Goal: Task Accomplishment & Management: Use online tool/utility

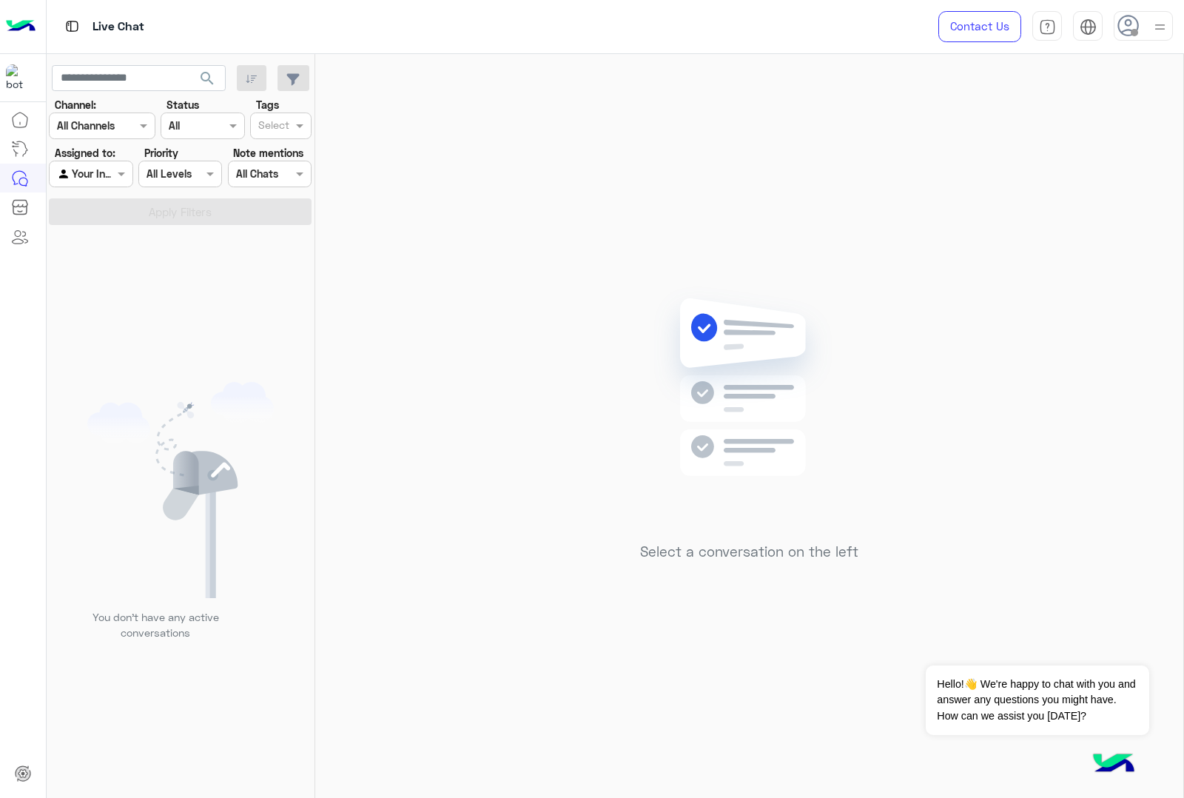
click at [1133, 23] on icon at bounding box center [1129, 26] width 22 height 22
click at [112, 167] on div at bounding box center [91, 173] width 82 height 17
click at [123, 201] on b "Unassigned" at bounding box center [99, 204] width 56 height 13
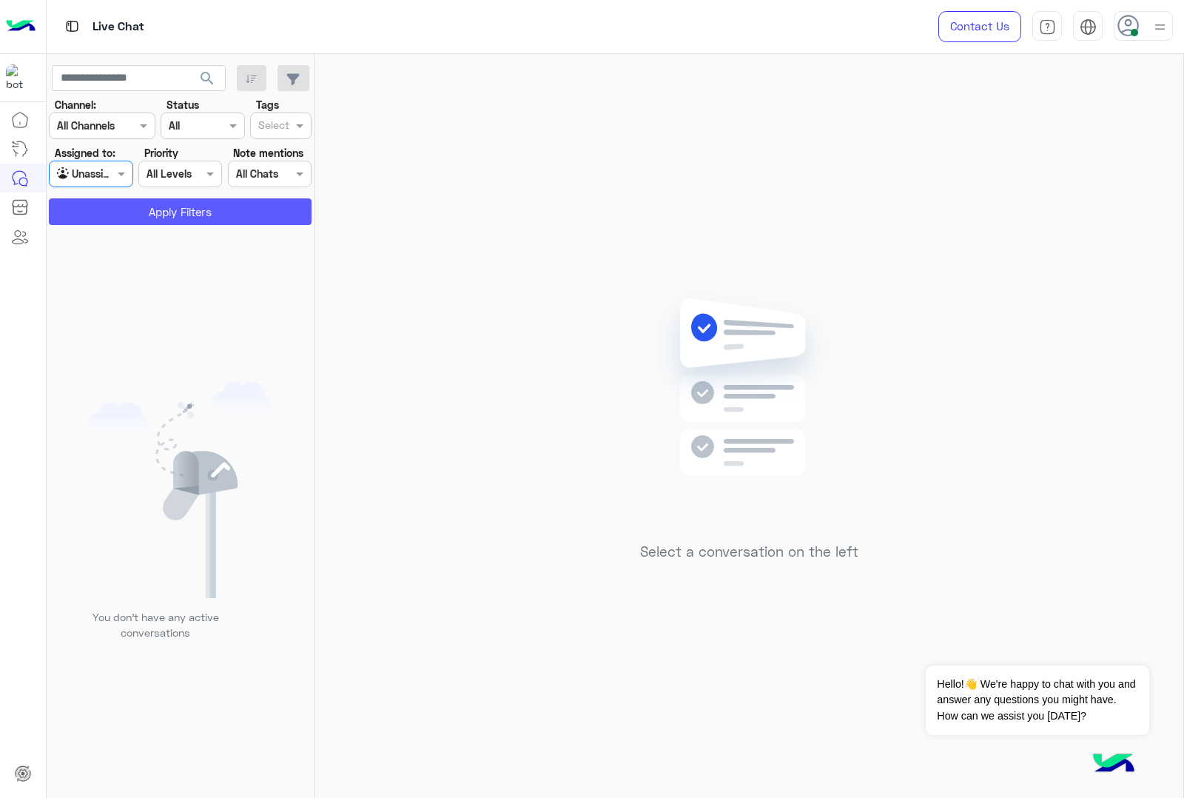
click at [147, 212] on button "Apply Filters" at bounding box center [180, 211] width 263 height 27
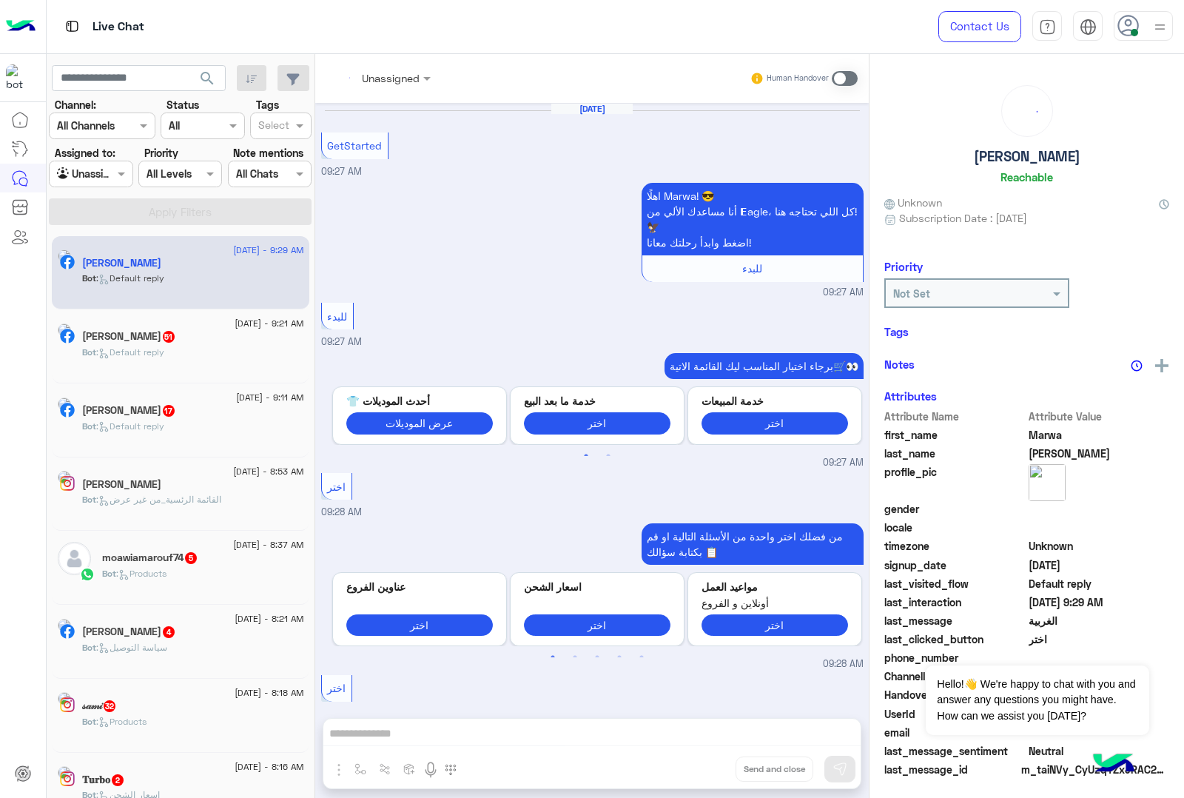
scroll to position [1111, 0]
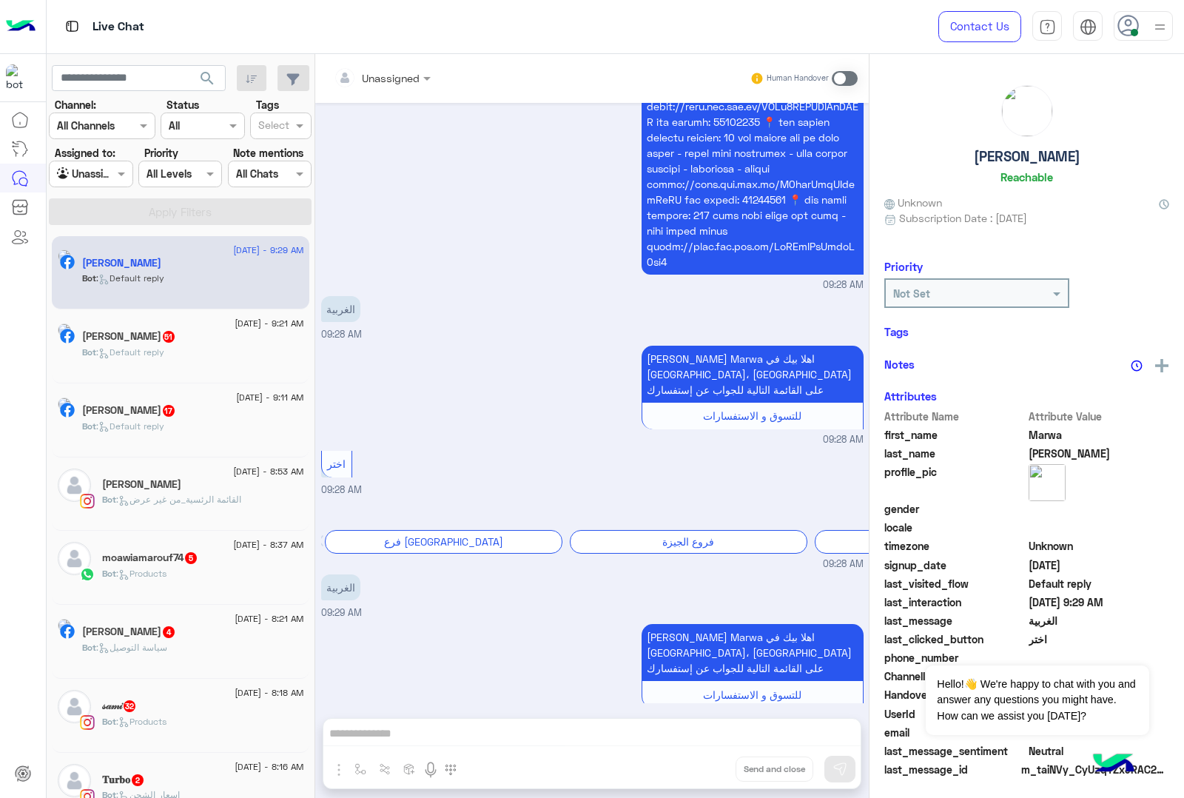
click at [402, 87] on div "Unassigned" at bounding box center [377, 78] width 86 height 30
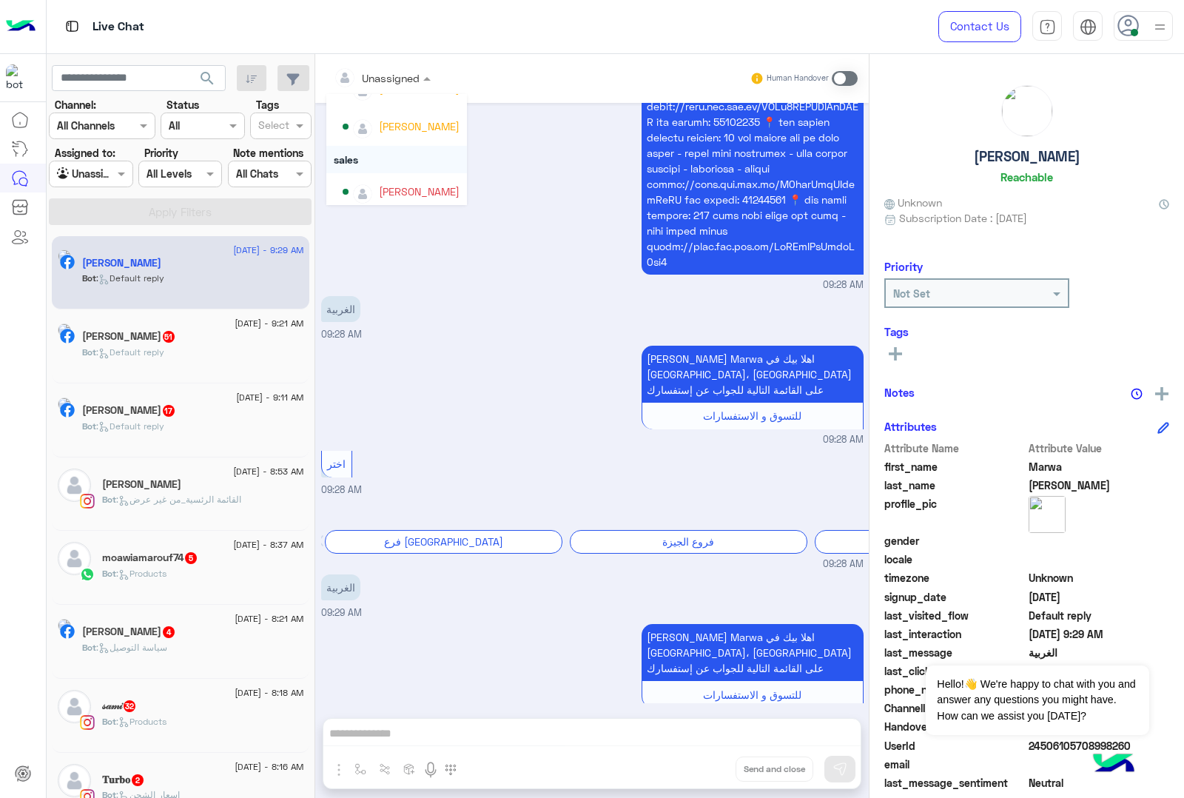
scroll to position [94, 0]
click at [409, 78] on div at bounding box center [382, 77] width 112 height 17
click at [126, 178] on span at bounding box center [123, 174] width 19 height 16
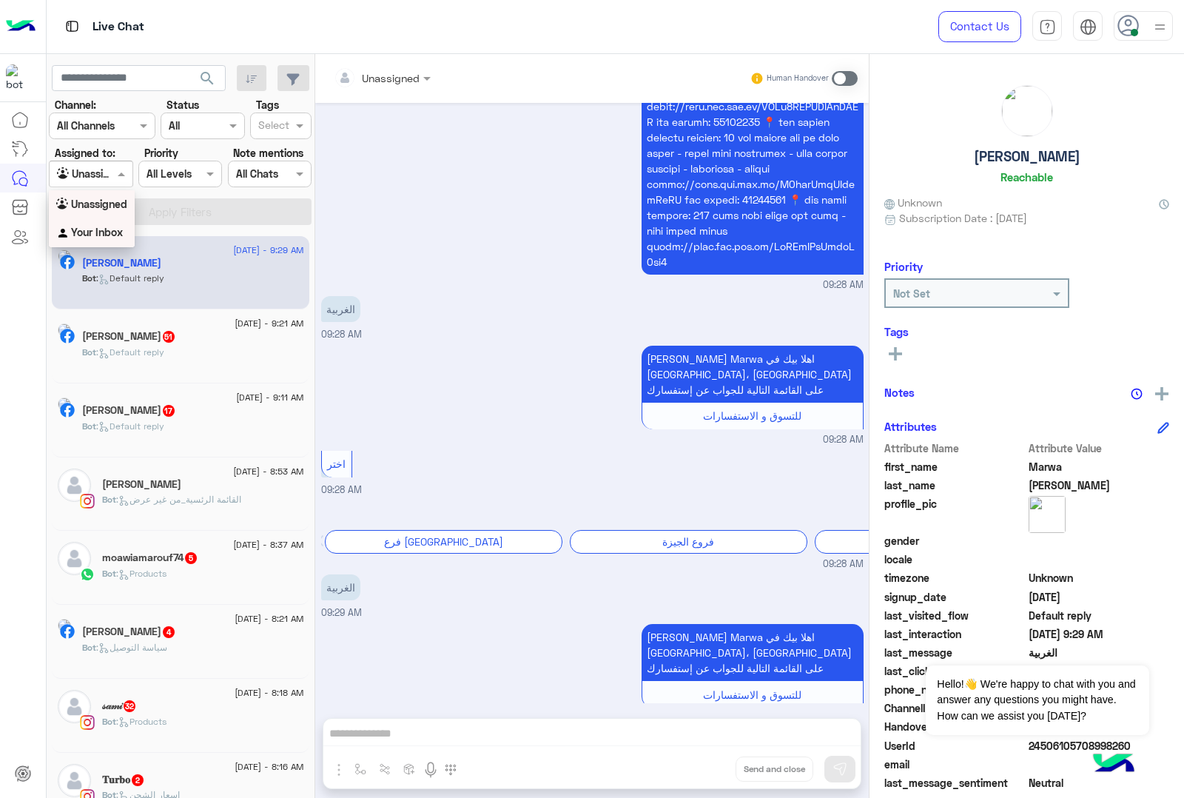
click at [81, 235] on b "Your Inbox" at bounding box center [97, 232] width 52 height 13
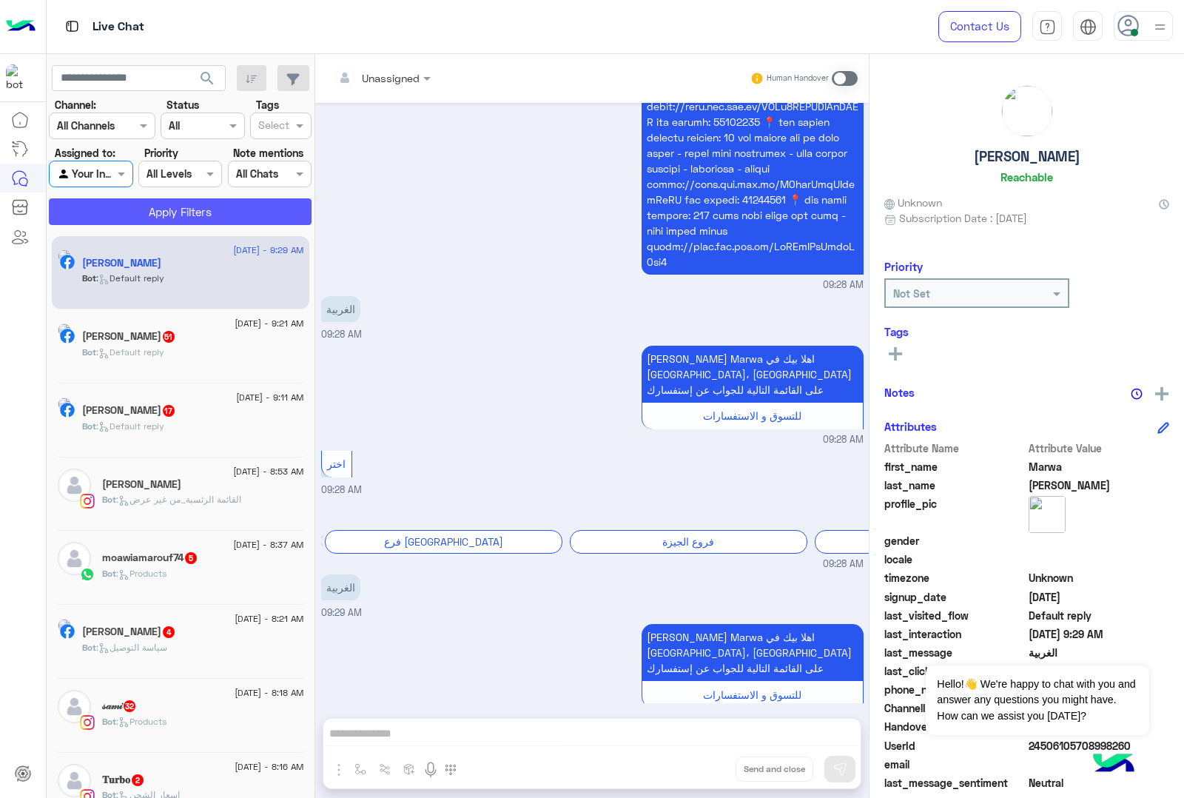
click at [116, 207] on button "Apply Filters" at bounding box center [180, 211] width 263 height 27
